Goal: Answer question/provide support: Share knowledge or assist other users

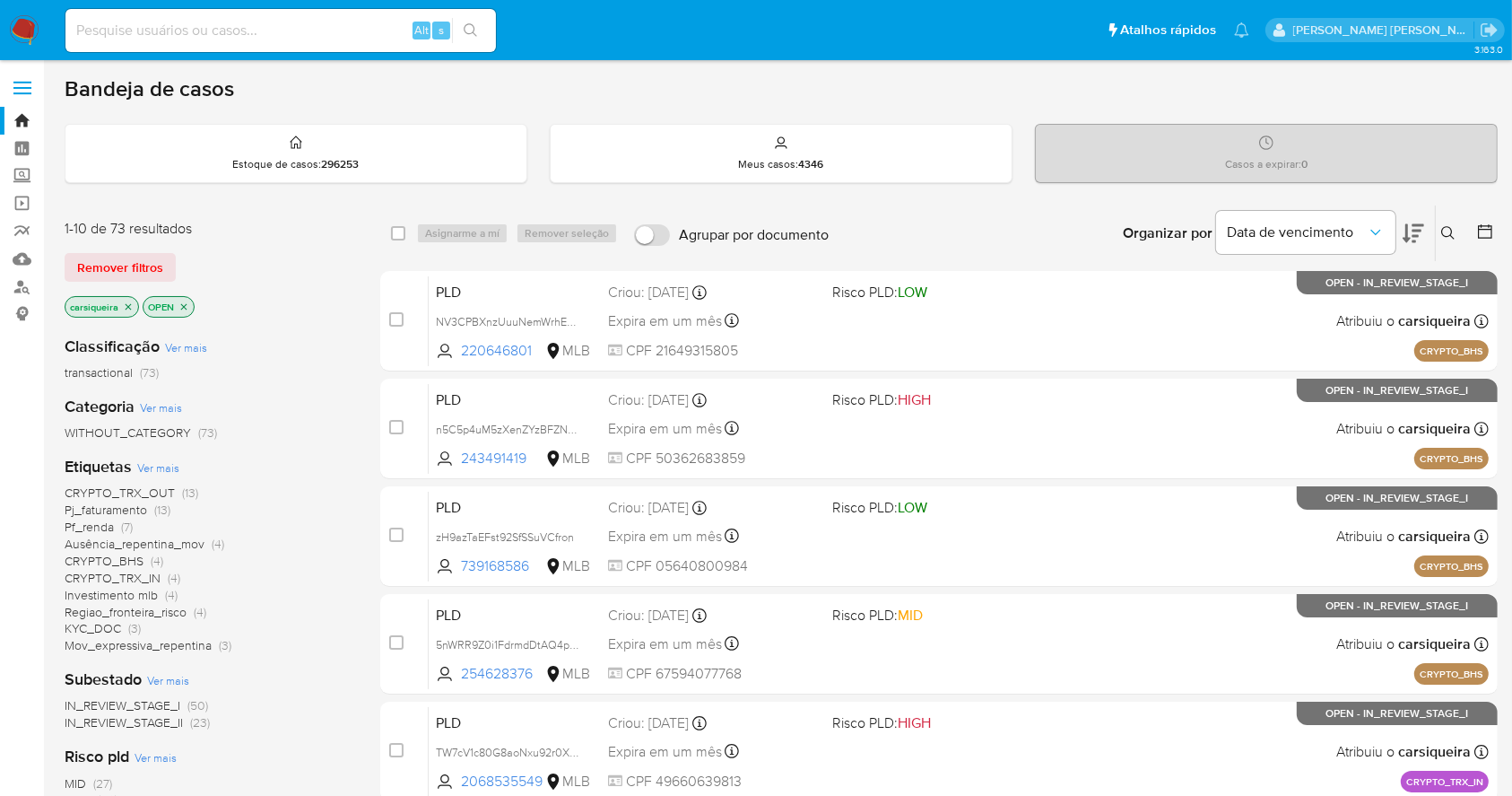
click at [17, 31] on img at bounding box center [23, 30] width 30 height 30
click at [1481, 242] on button at bounding box center [1488, 233] width 22 height 22
click at [1490, 230] on icon at bounding box center [1486, 231] width 18 height 18
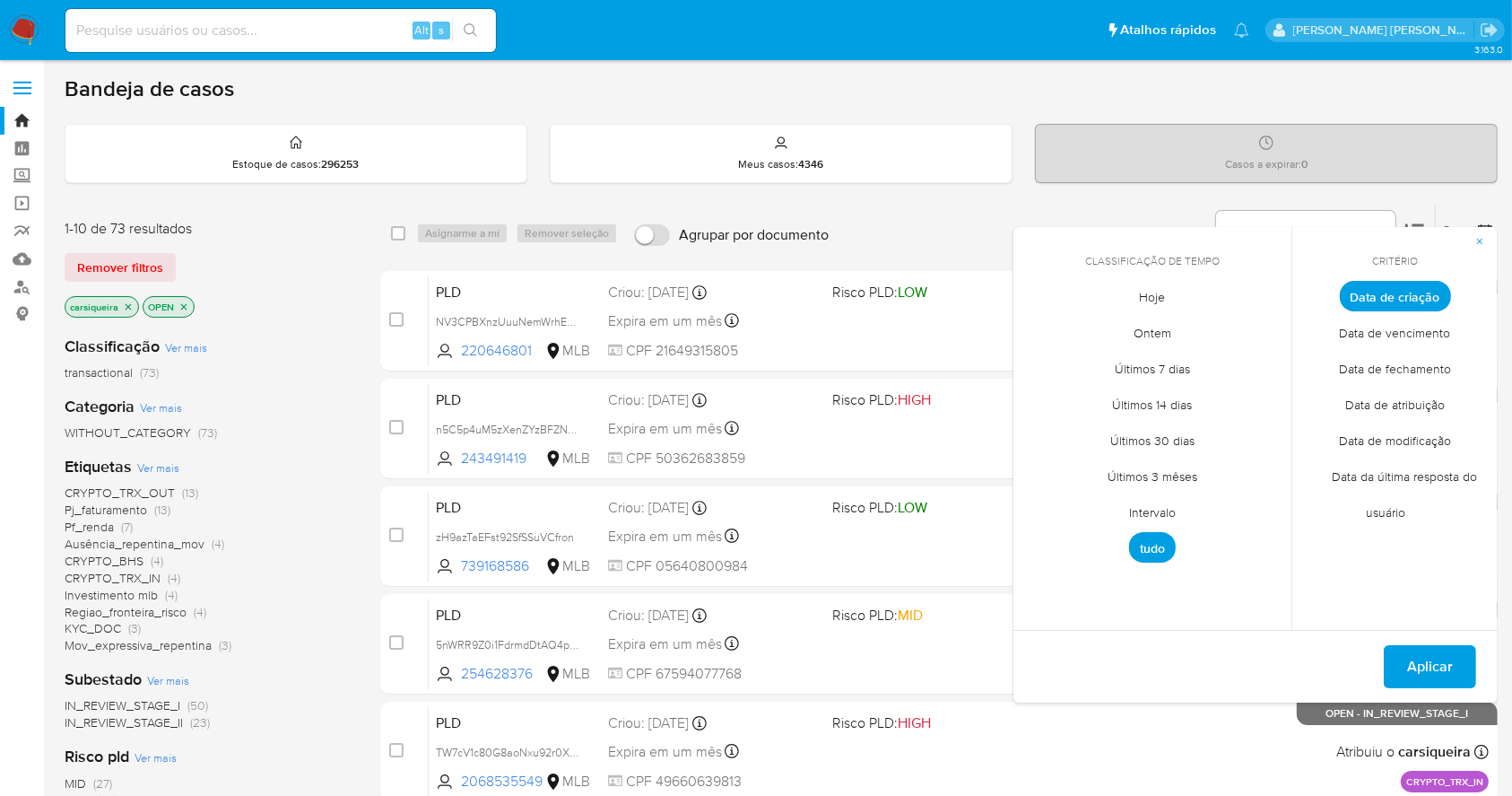
click at [1156, 507] on span "Intervalo" at bounding box center [1153, 513] width 84 height 37
click at [1040, 327] on icon "Mes anterior" at bounding box center [1040, 329] width 7 height 13
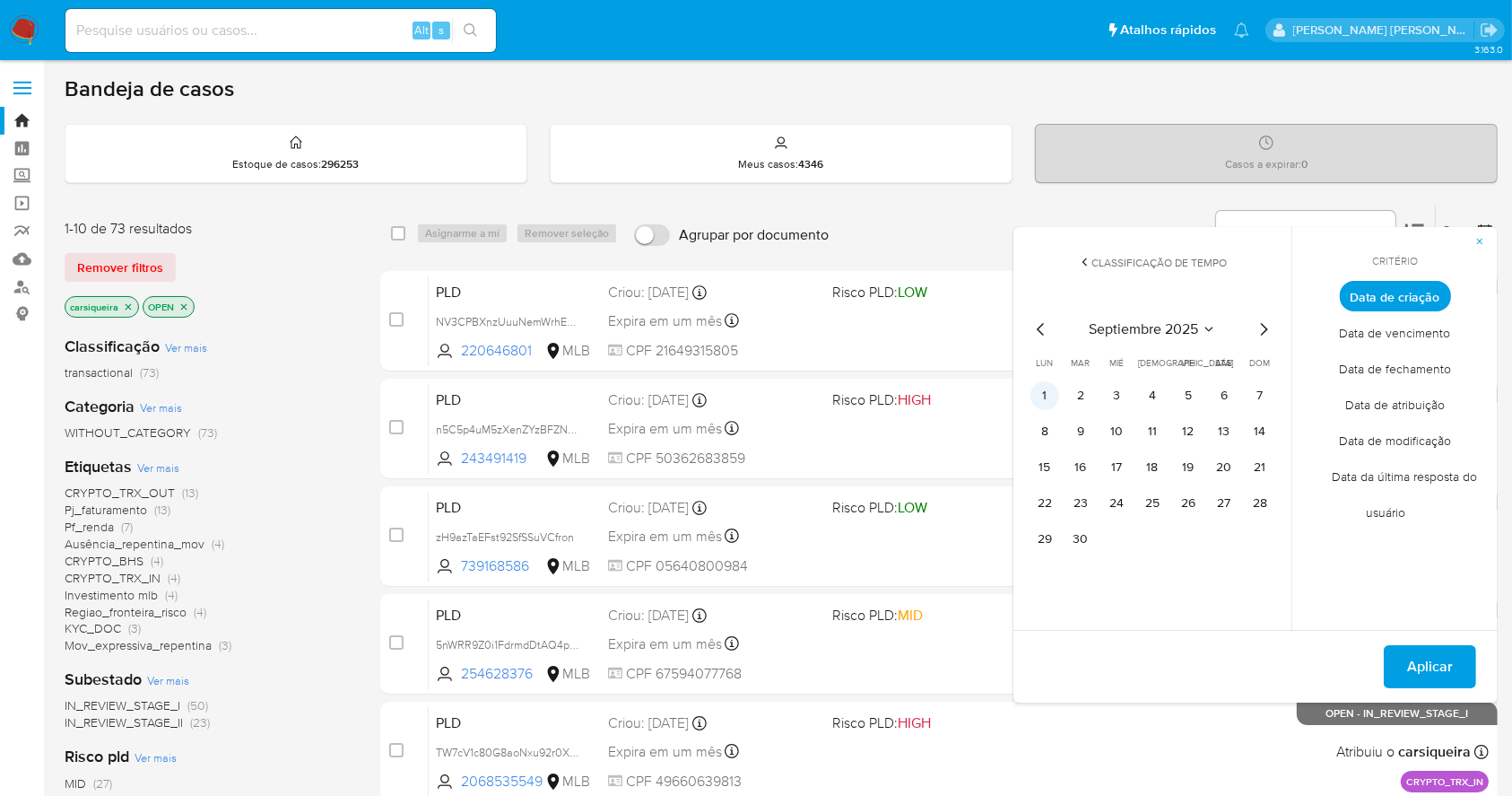
click at [1053, 392] on button "1" at bounding box center [1044, 396] width 28 height 28
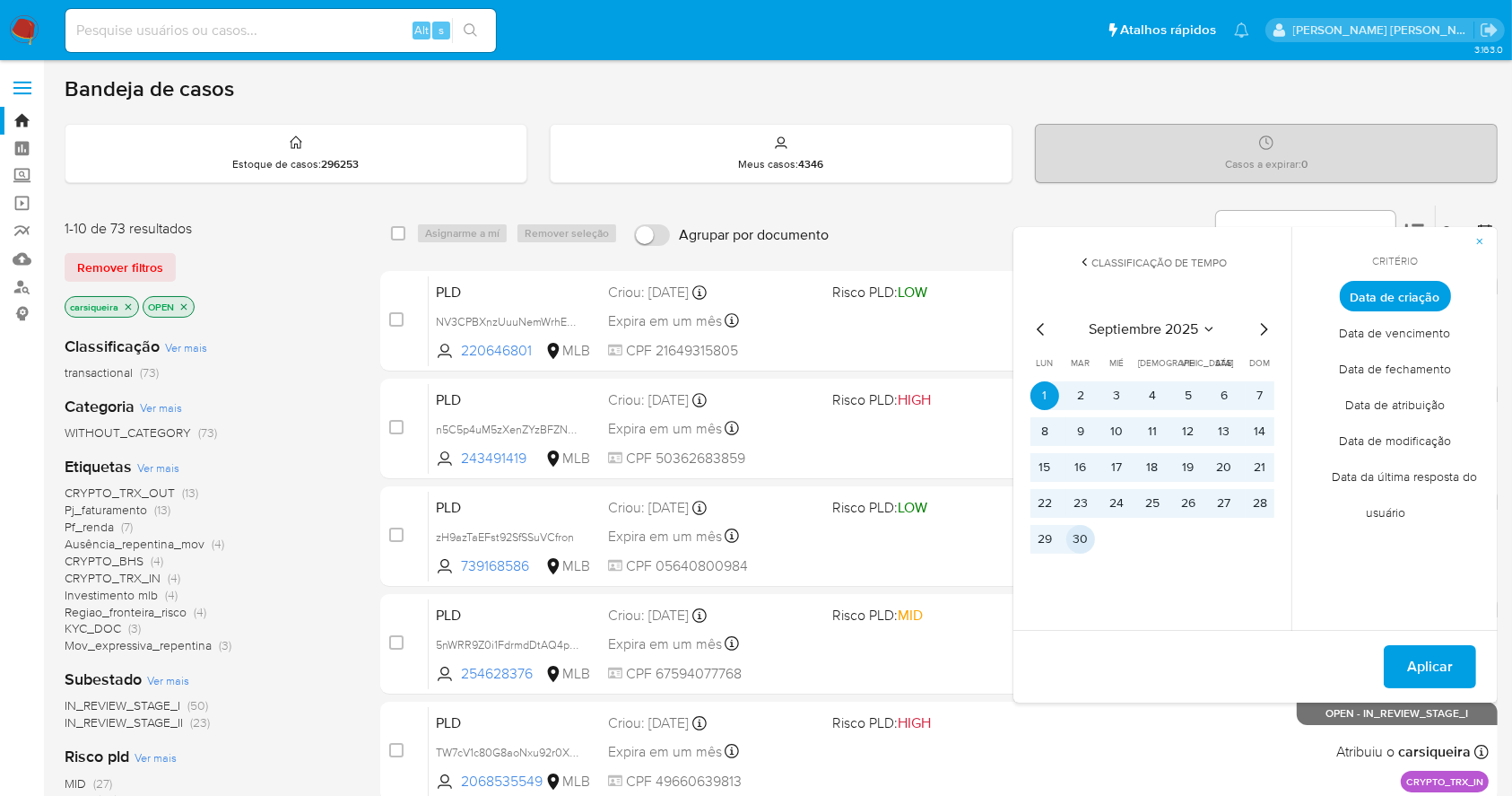
click at [1077, 551] on button "30" at bounding box center [1080, 538] width 28 height 28
click at [1435, 666] on span "Aplicar" at bounding box center [1430, 667] width 46 height 39
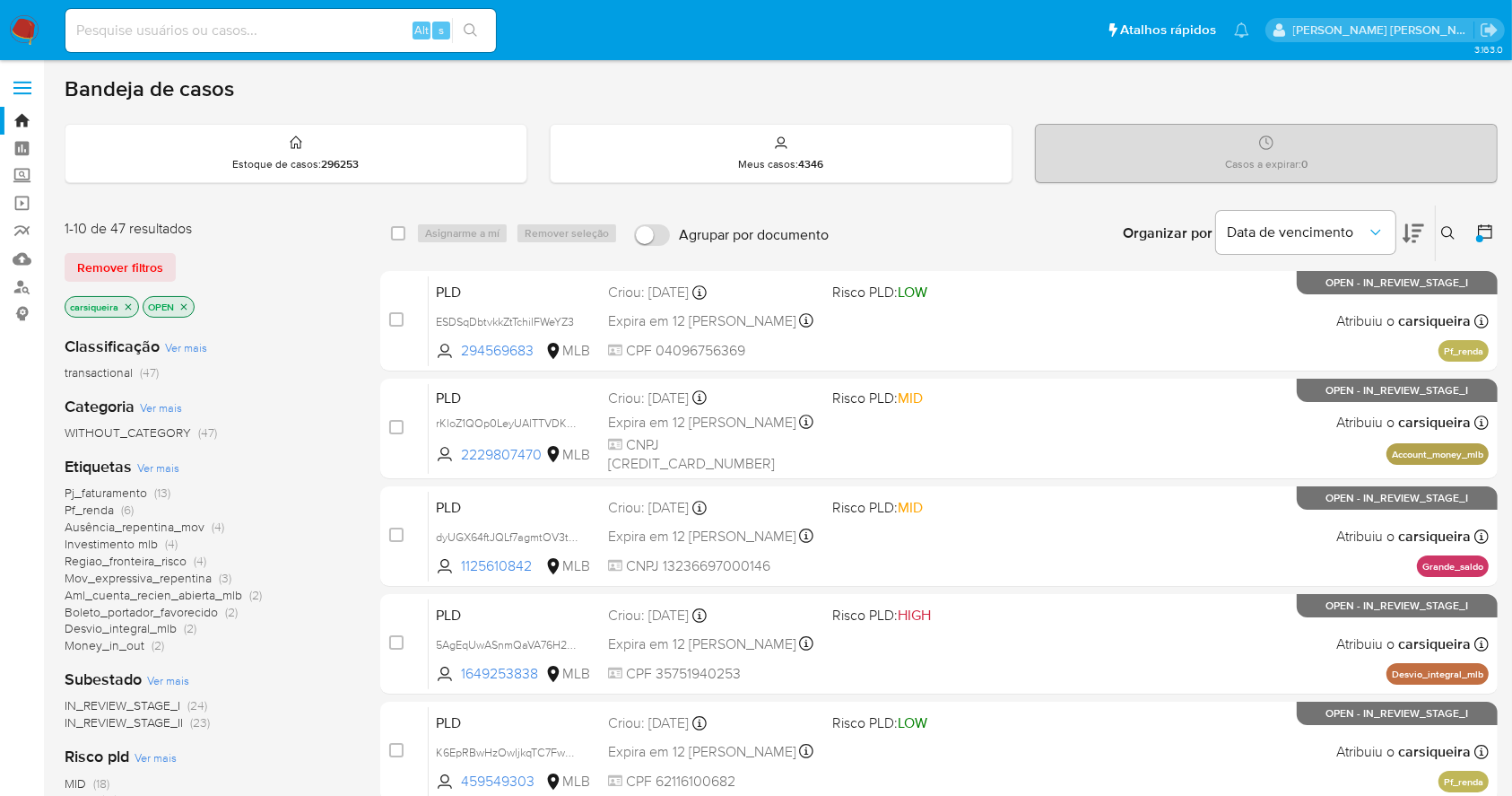
click at [130, 306] on icon "close-filter" at bounding box center [128, 306] width 6 height 6
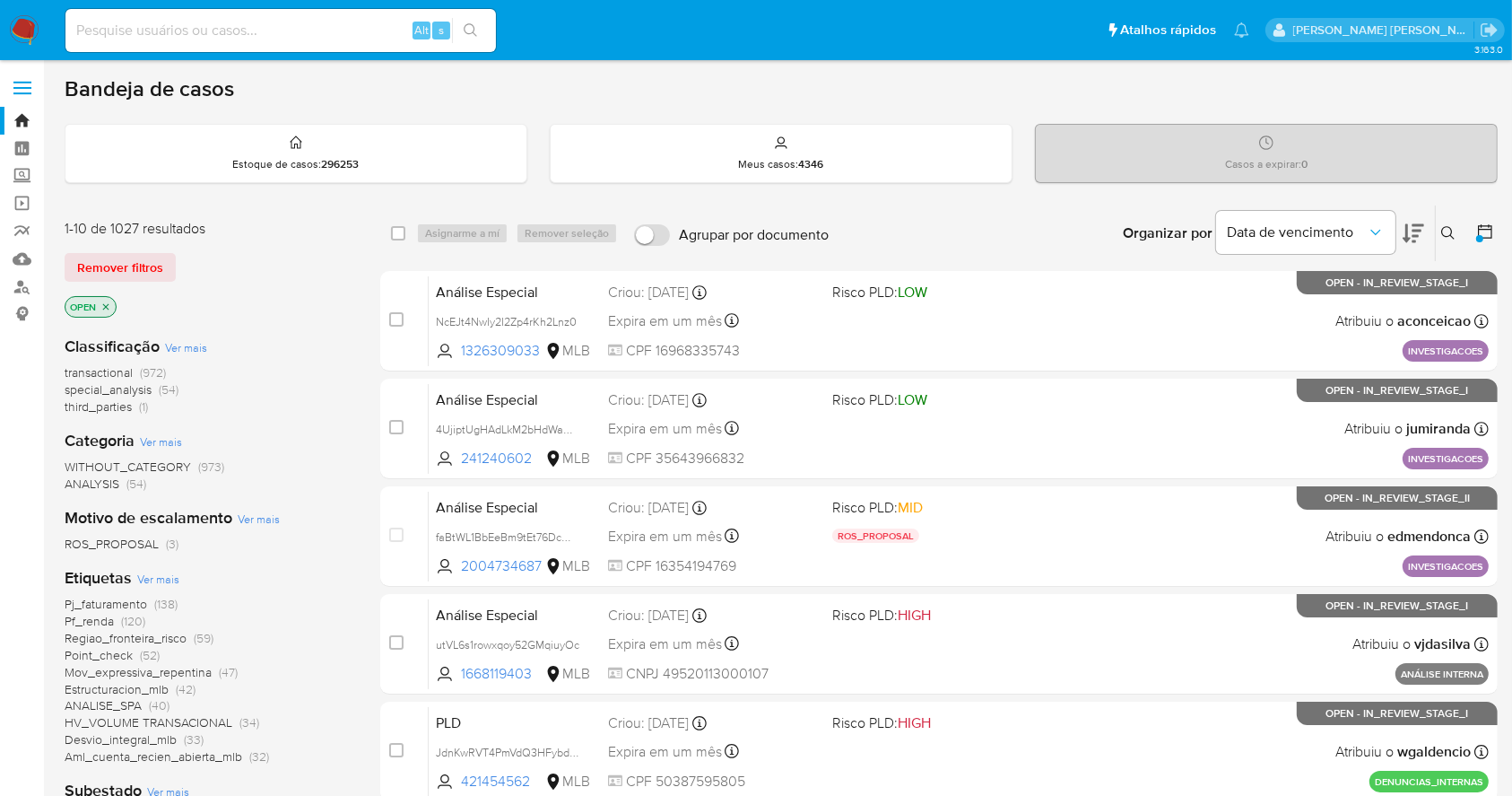
click at [308, 723] on div "Pj_faturamento (138) Pf_renda (120) Regiao_fronteira_risco (59) Point_check (52…" at bounding box center [207, 680] width 287 height 169
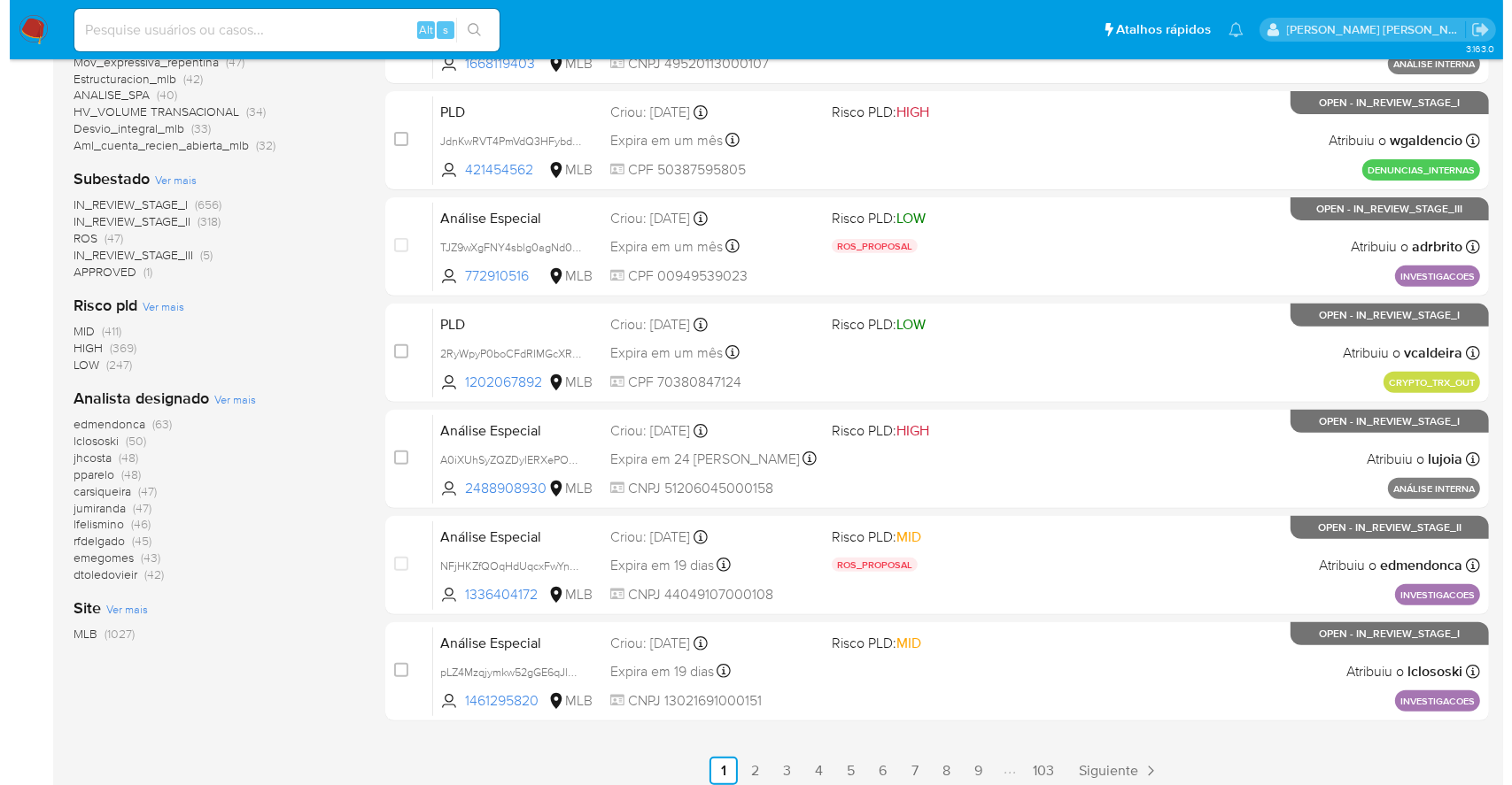
scroll to position [613, 0]
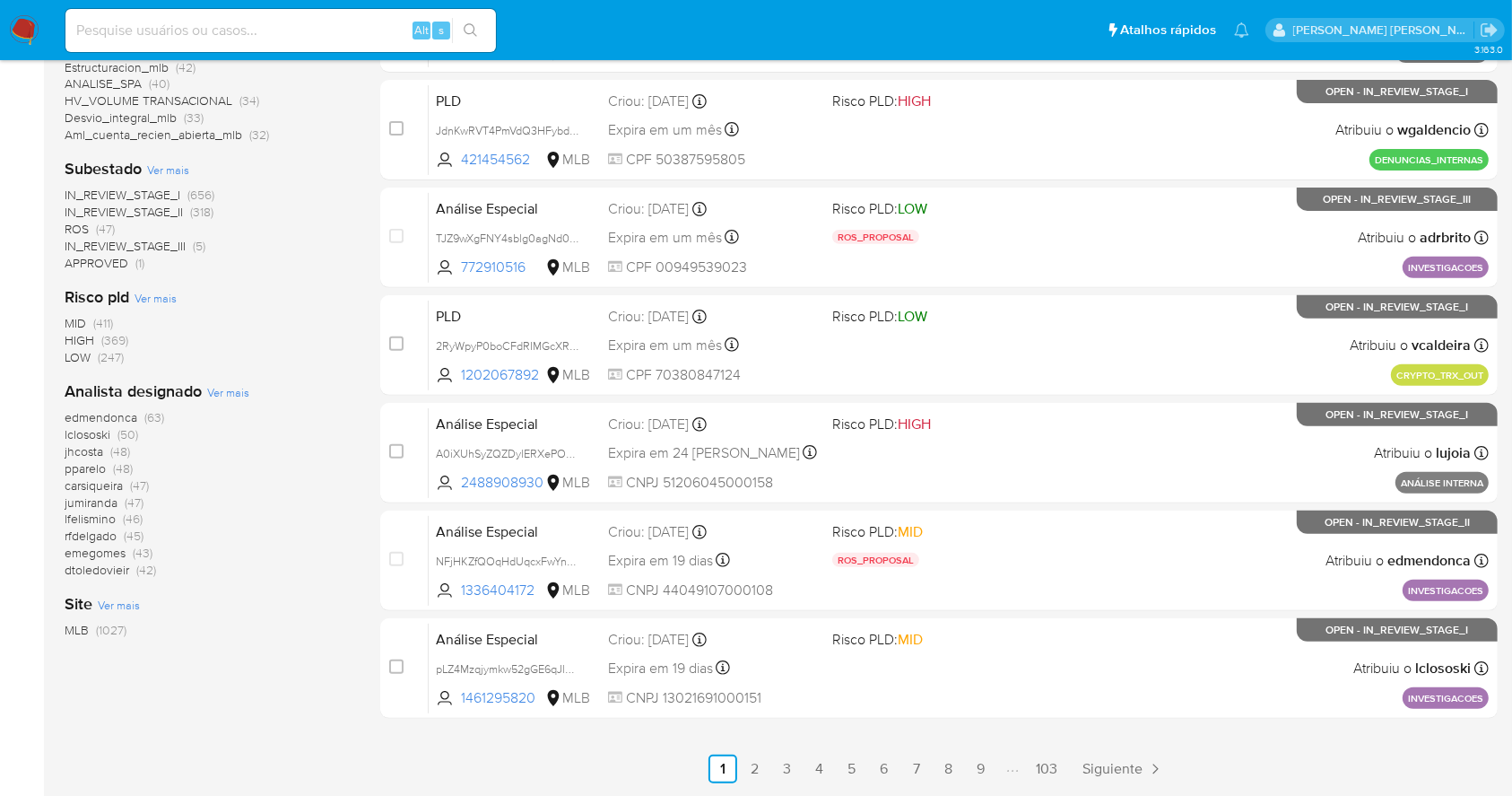
click at [236, 392] on span "Ver mais" at bounding box center [228, 392] width 42 height 16
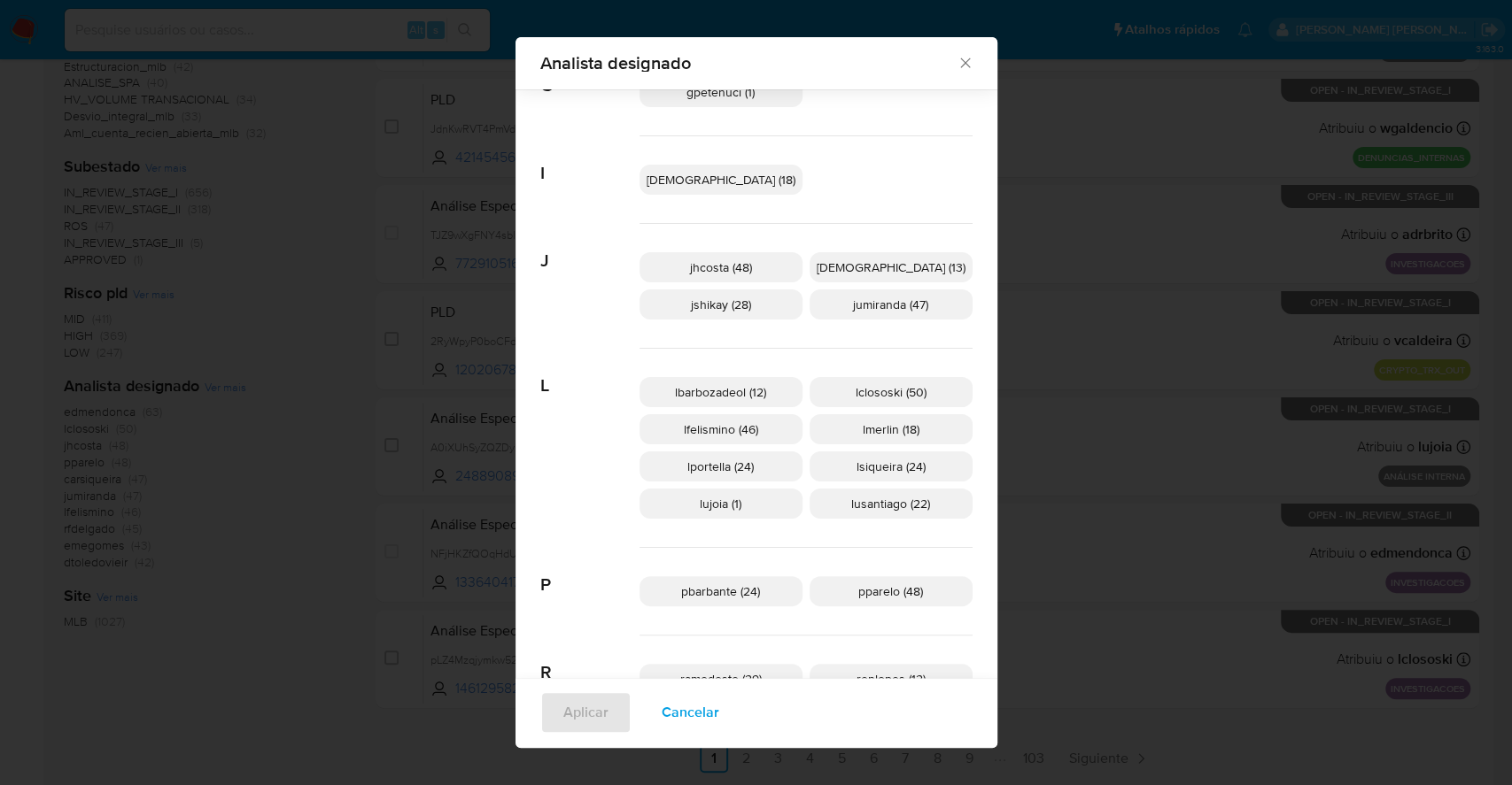
scroll to position [478, 0]
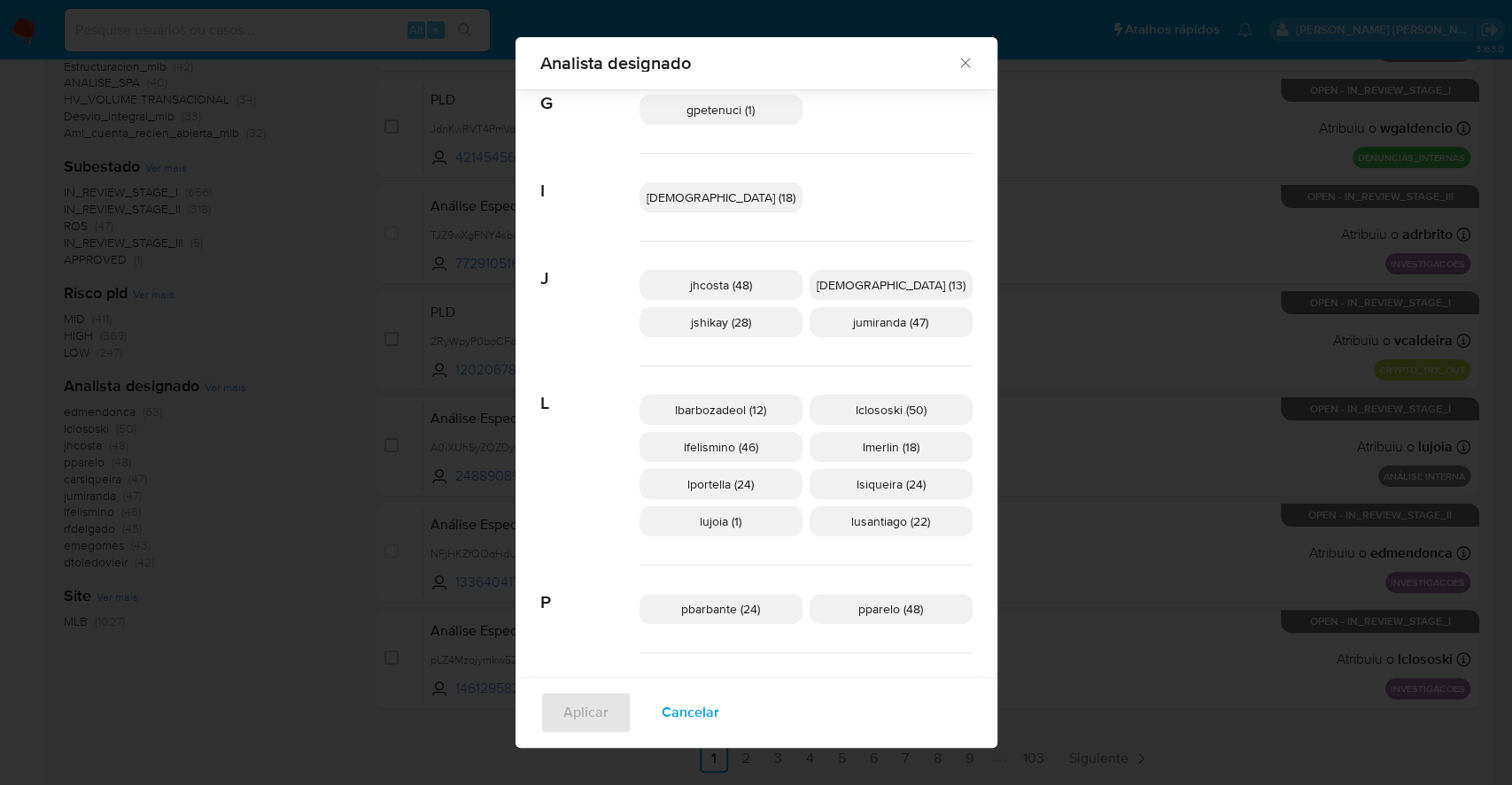
click at [719, 724] on span "Cancelar" at bounding box center [691, 713] width 58 height 39
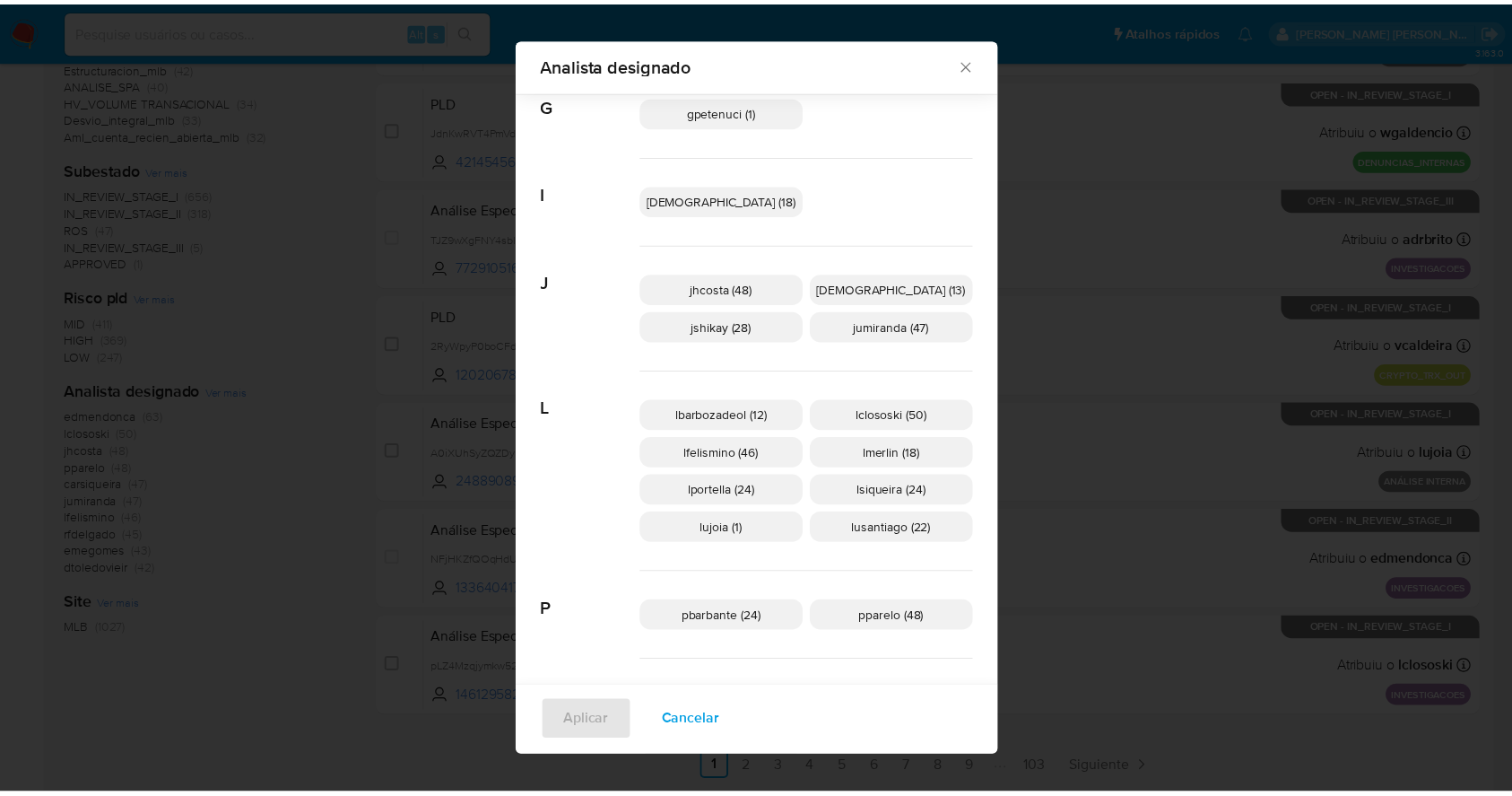
scroll to position [0, 0]
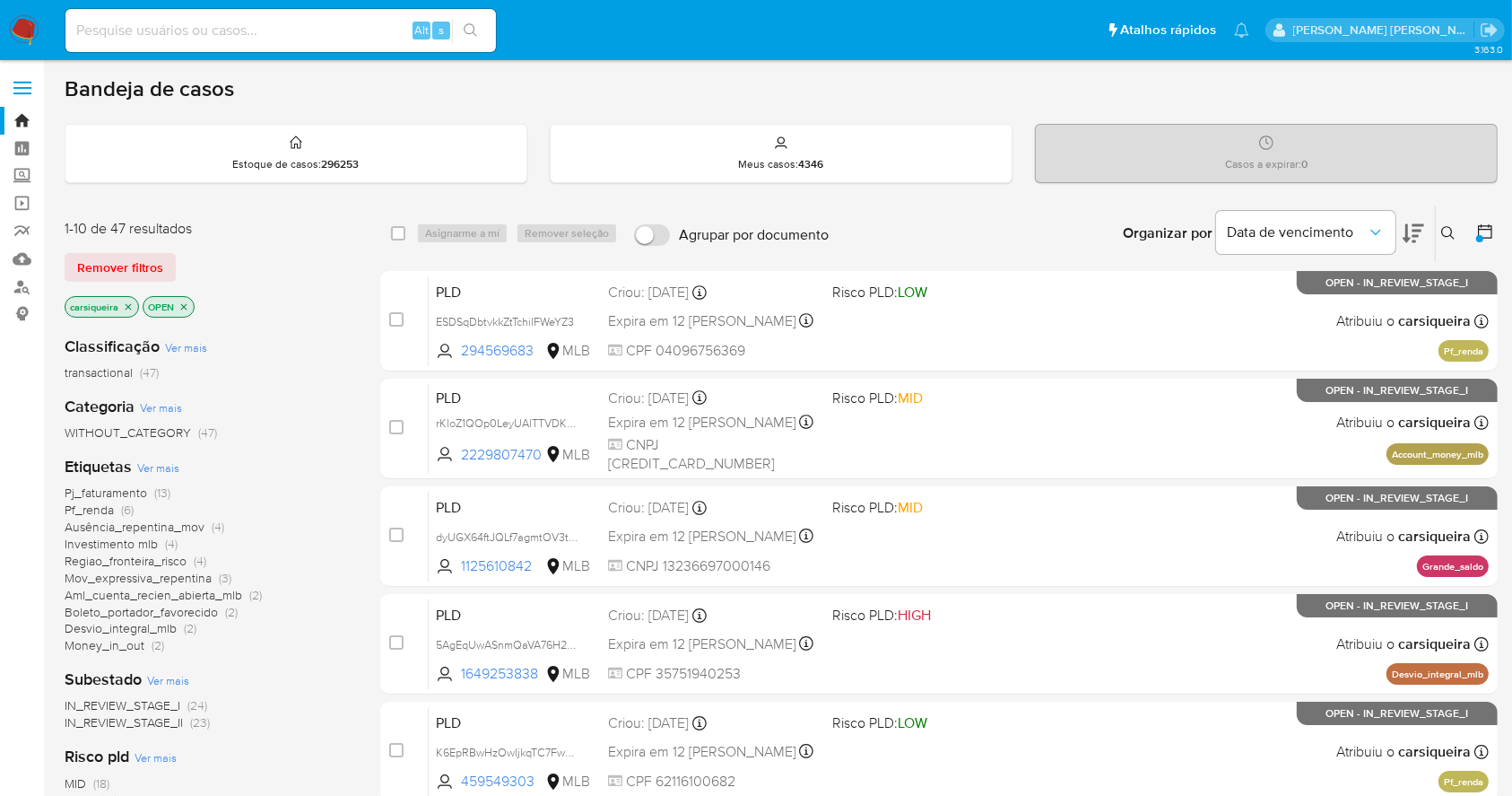
click at [705, 97] on div "Bandeja de casos" at bounding box center [781, 88] width 1434 height 26
click at [328, 31] on input at bounding box center [281, 30] width 431 height 23
paste input "oGeKoCp8YFx8uSnGRf9LB8rR"
type input "oGeKoCp8YFx8uSnGRf9LB8rR"
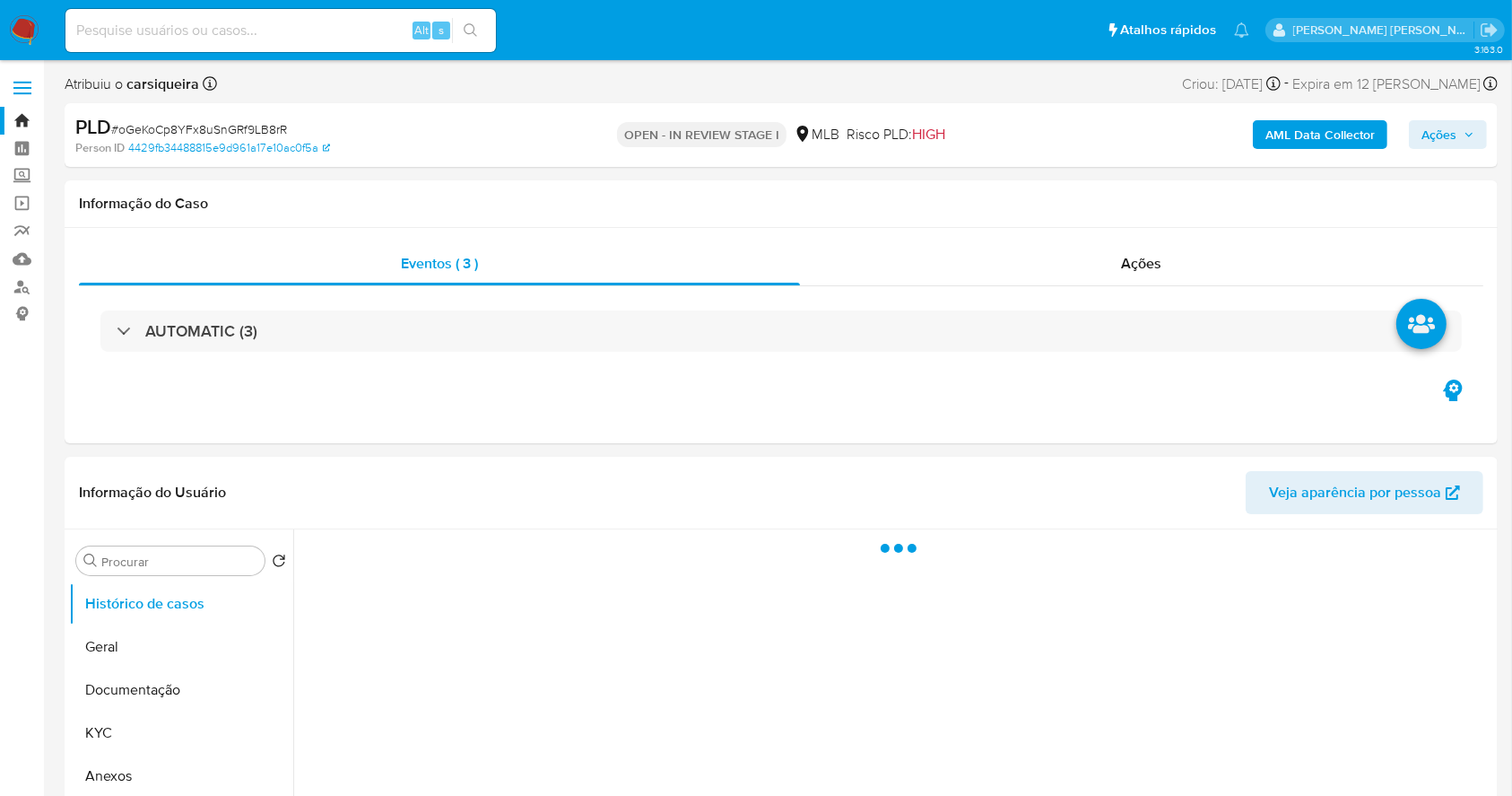
select select "10"
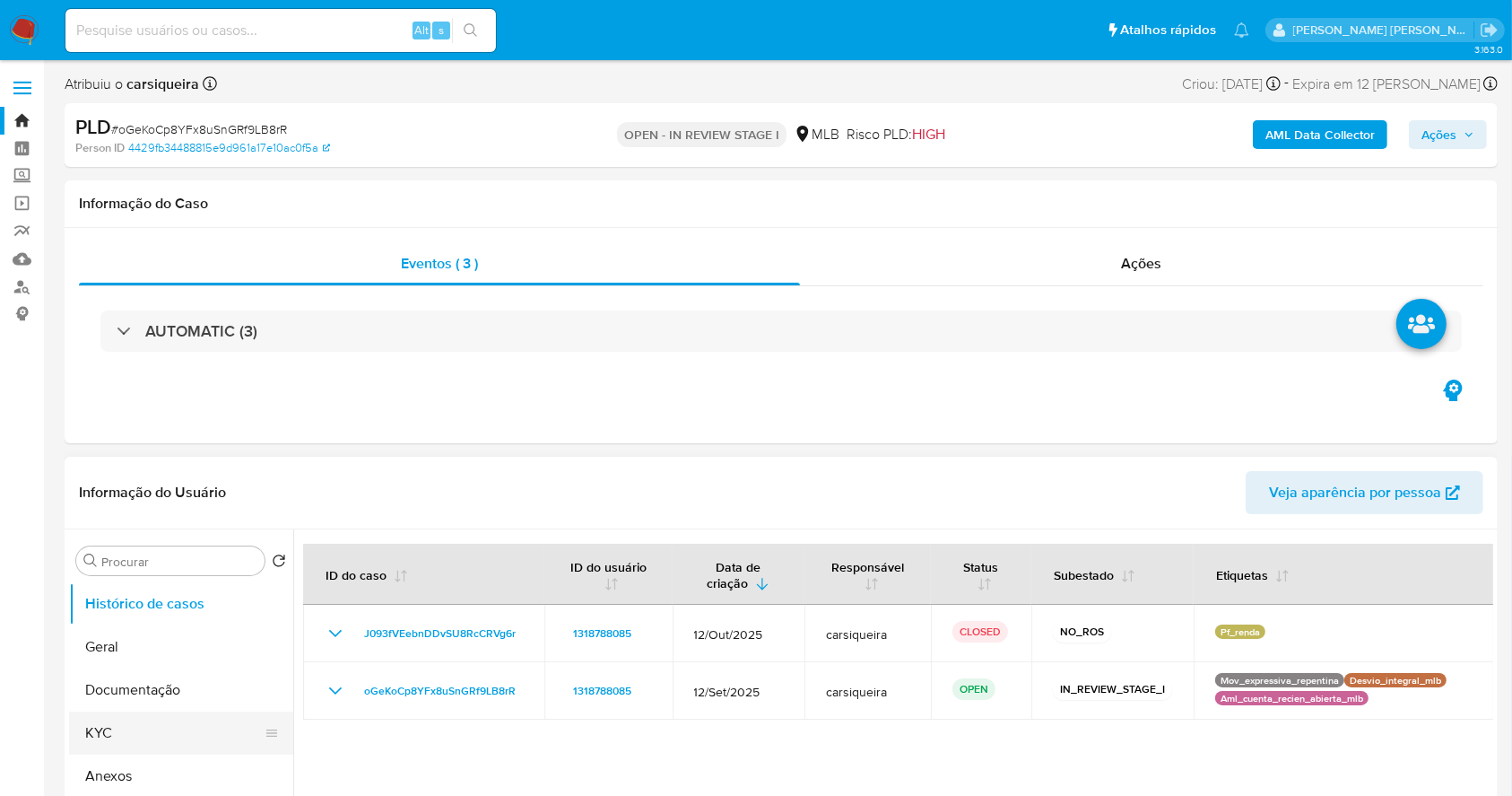
click at [166, 721] on button "KYC" at bounding box center [174, 733] width 209 height 43
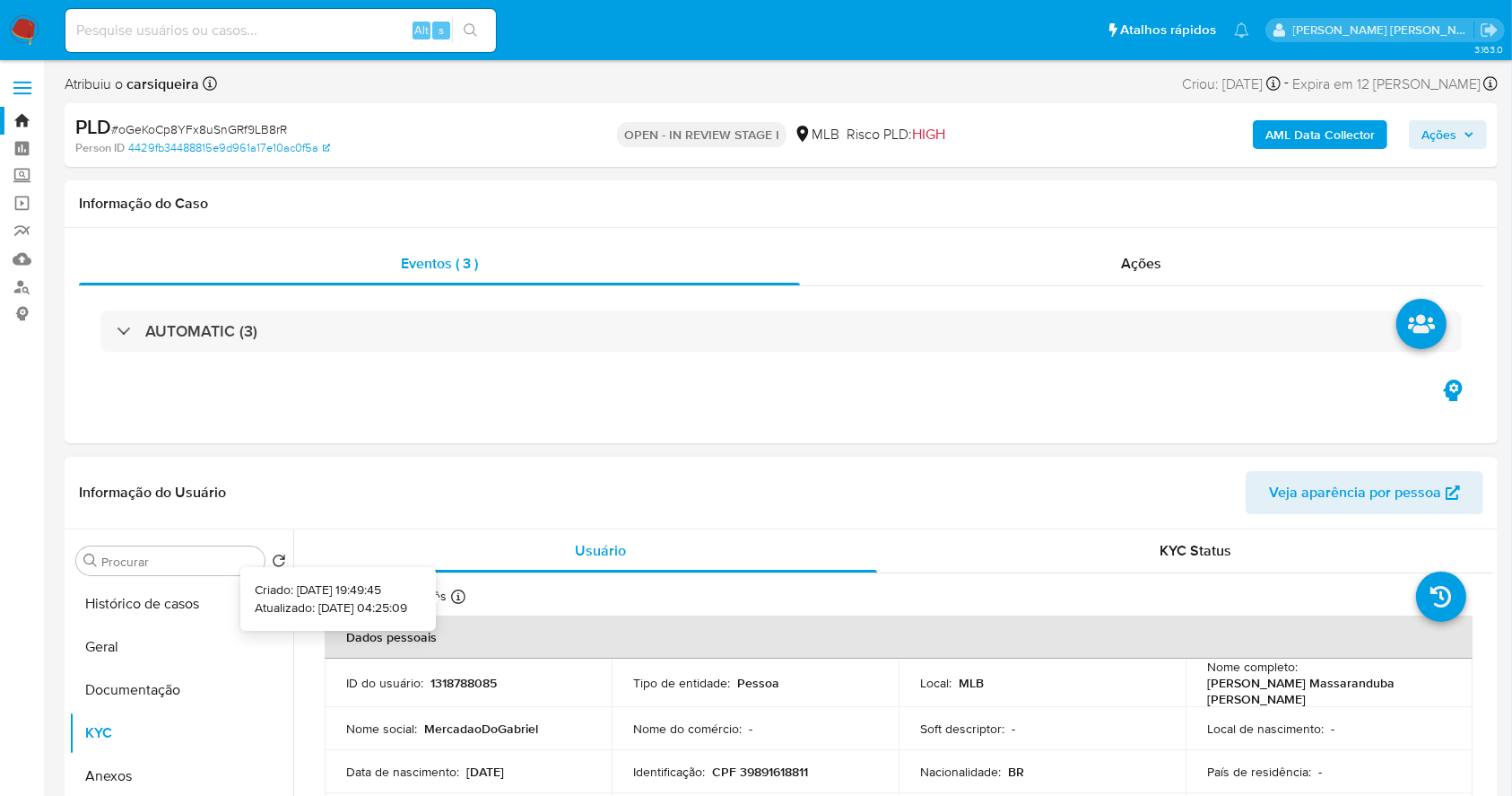
click at [457, 599] on icon at bounding box center [458, 596] width 15 height 15
click at [206, 636] on button "Geral" at bounding box center [174, 647] width 209 height 43
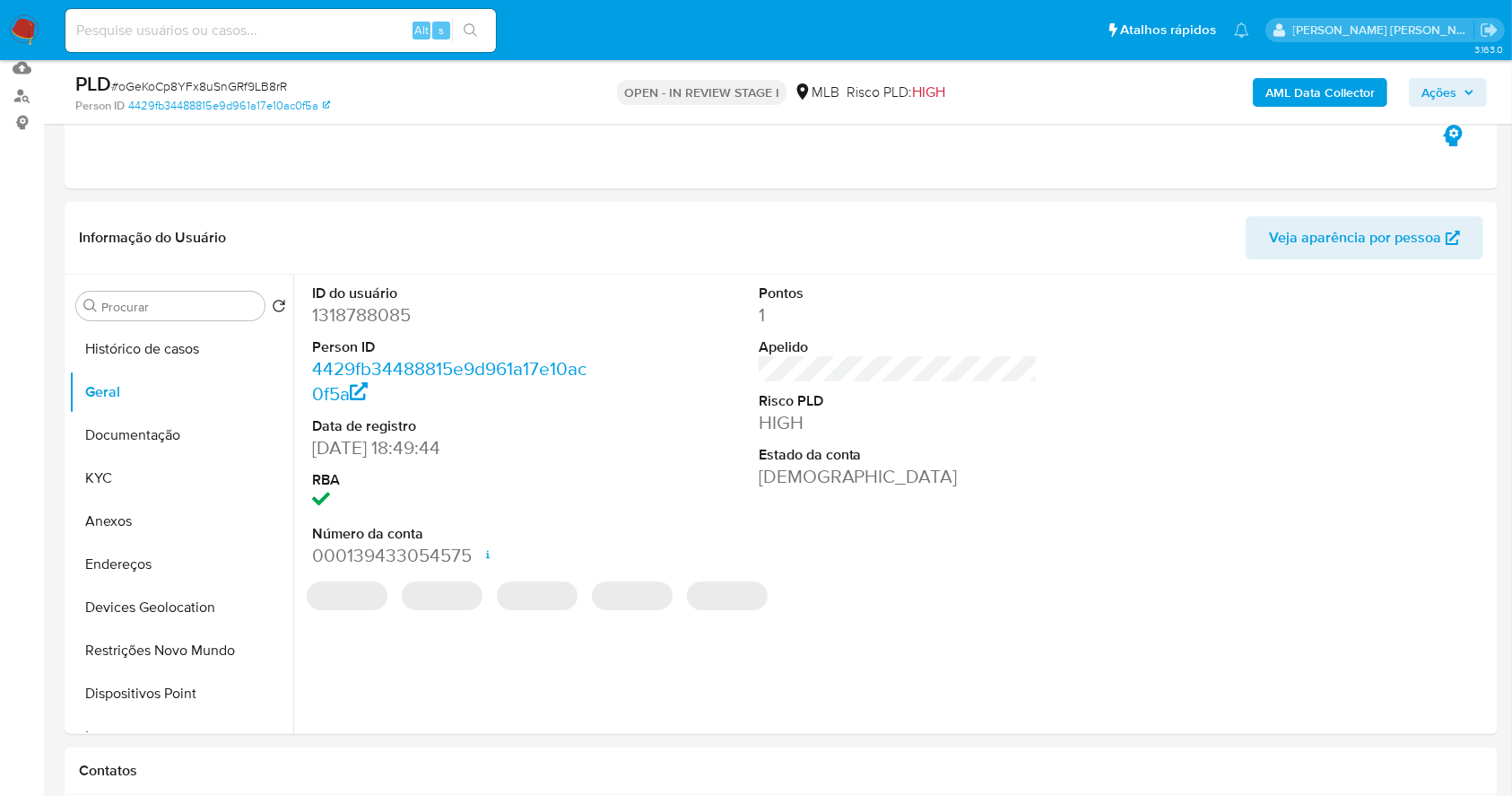
scroll to position [239, 0]
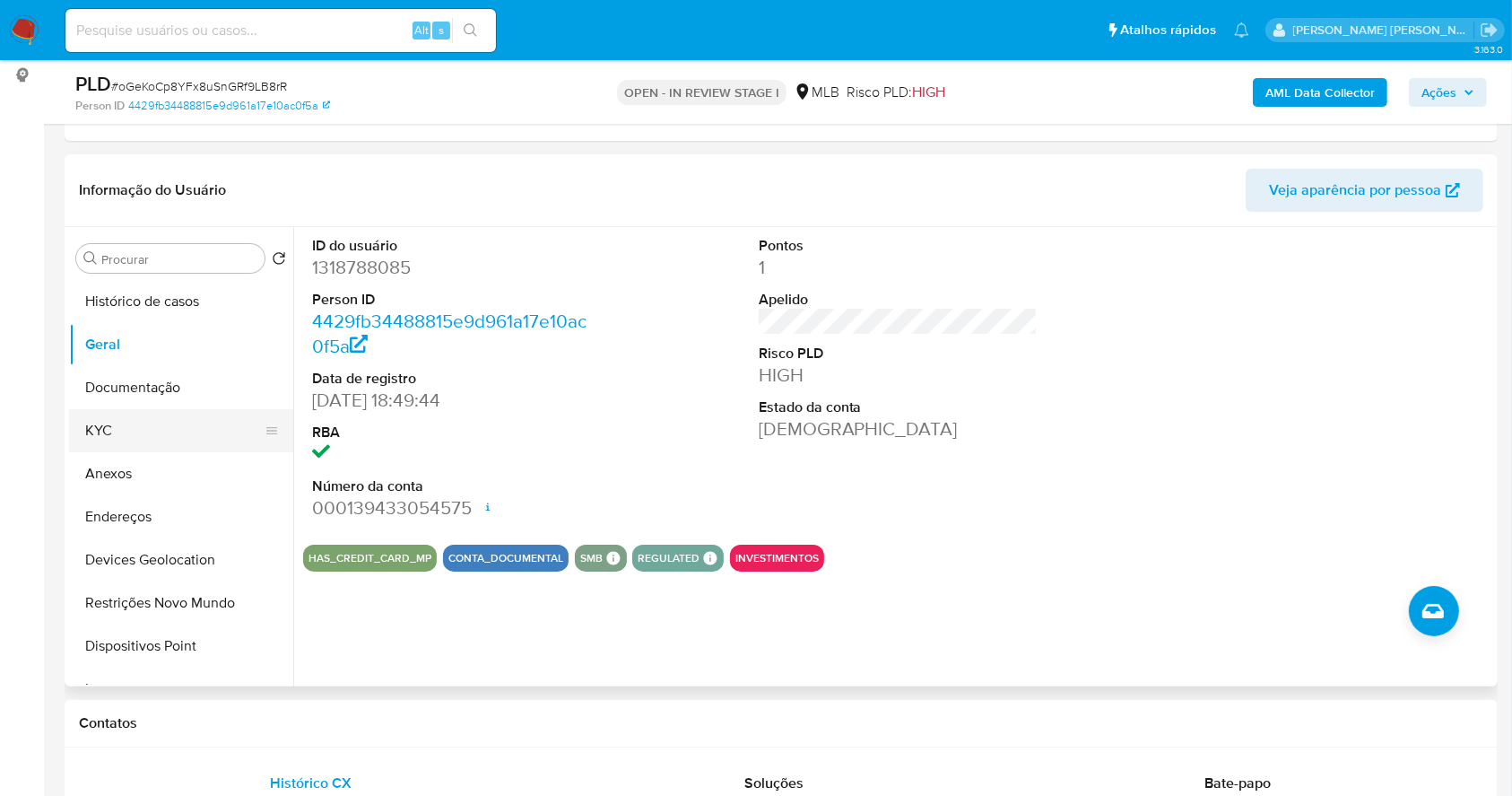
click at [137, 432] on button "KYC" at bounding box center [174, 431] width 209 height 43
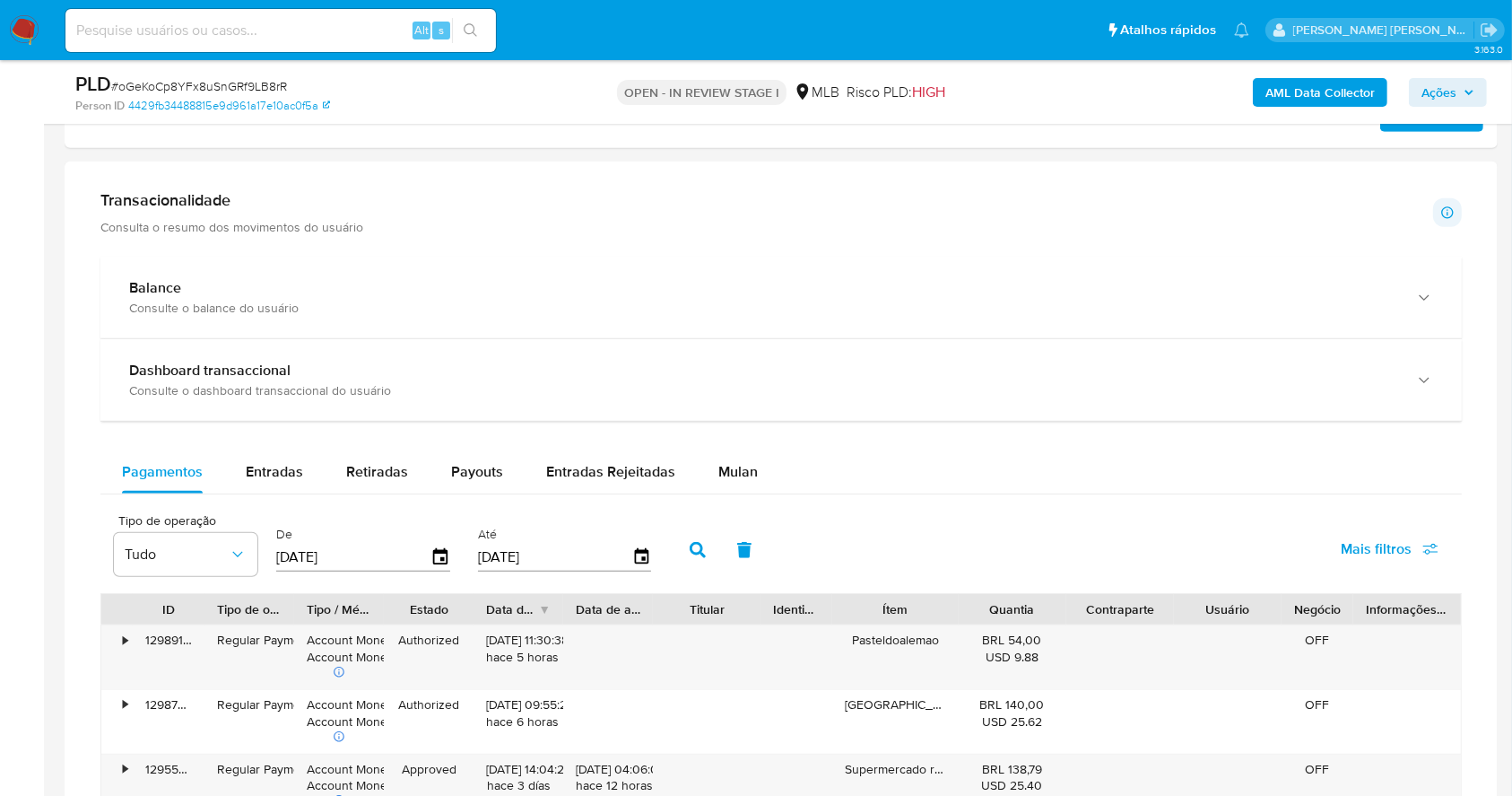
scroll to position [1189, 0]
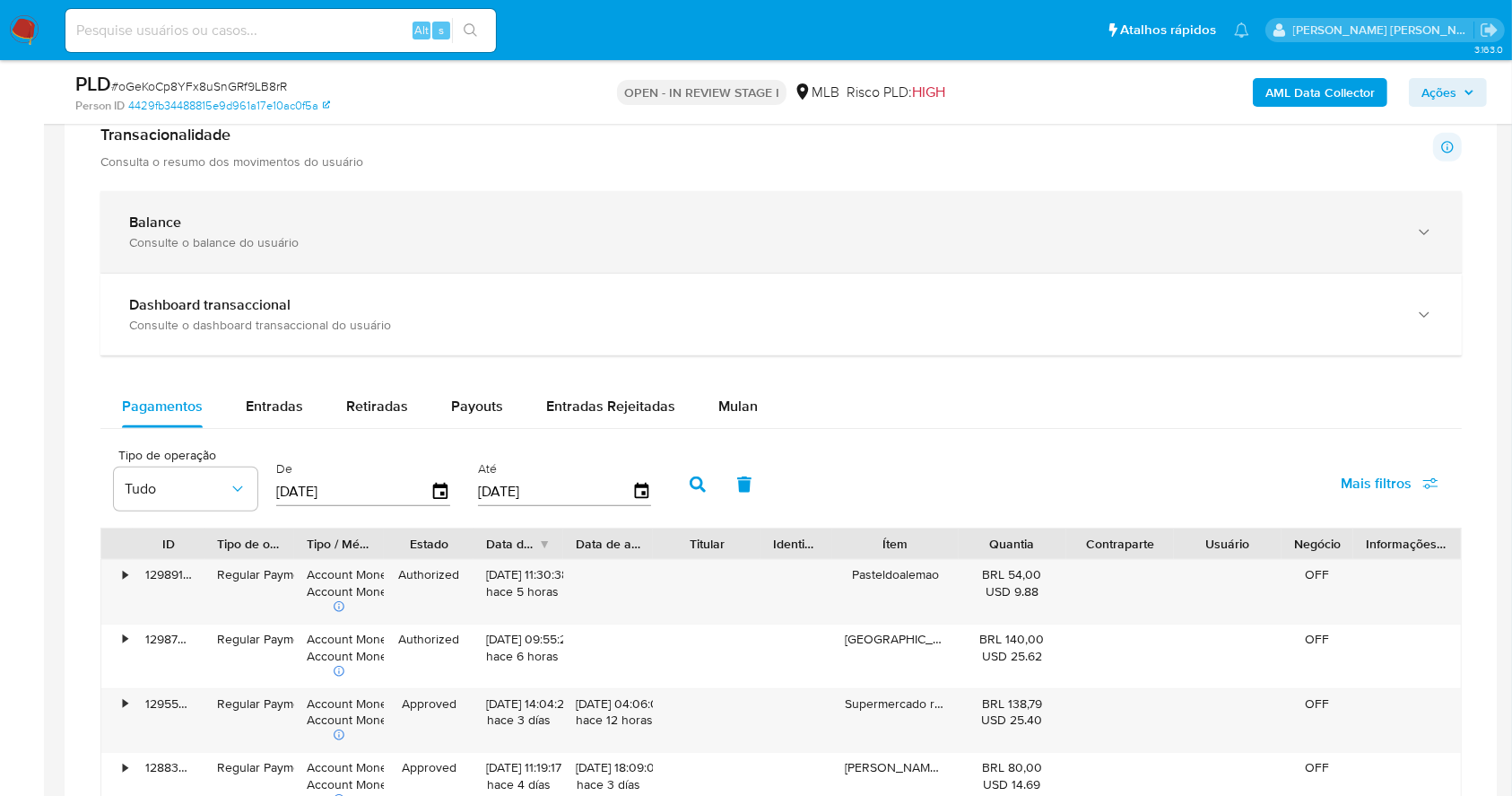
click at [961, 210] on div "Balance Consulte o balance do usuário" at bounding box center [781, 231] width 1361 height 81
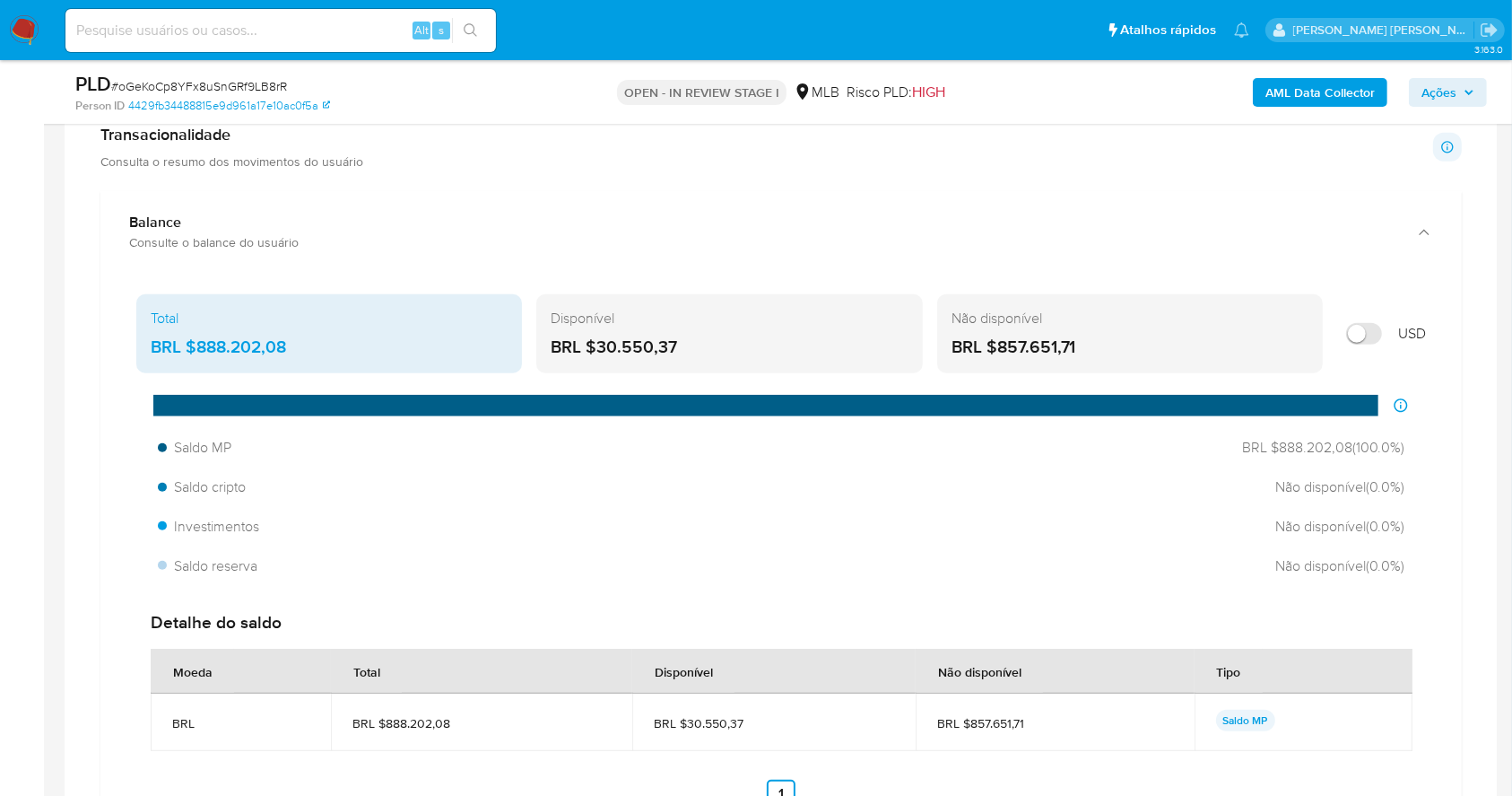
drag, startPoint x: 715, startPoint y: 353, endPoint x: 592, endPoint y: 348, distance: 123.1
click at [592, 348] on div "BRL $30.550,37" at bounding box center [729, 348] width 357 height 23
